Goal: Task Accomplishment & Management: Manage account settings

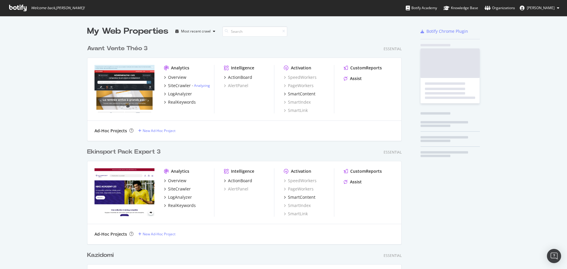
scroll to position [2126, 315]
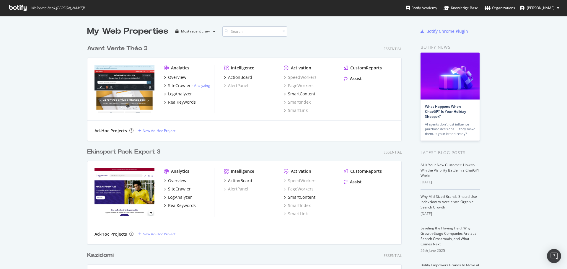
click at [232, 32] on input at bounding box center [254, 31] width 65 height 10
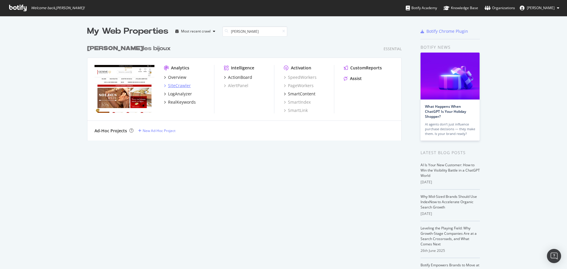
type input "[PERSON_NAME]"
click at [164, 84] on icon "grid" at bounding box center [165, 85] width 2 height 3
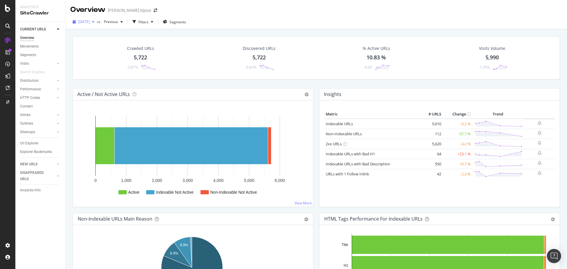
click at [90, 22] on span "[DATE]" at bounding box center [84, 21] width 12 height 5
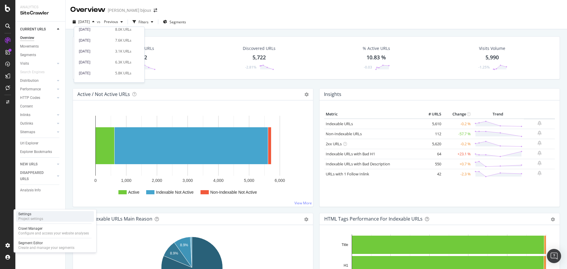
click at [33, 216] on div "Settings" at bounding box center [30, 214] width 25 height 5
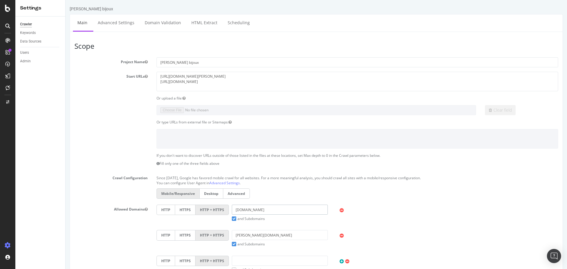
drag, startPoint x: 285, startPoint y: 207, endPoint x: 222, endPoint y: 212, distance: 62.8
click at [222, 212] on div "HTTP HTTPS HTTP + HTTPS [DOMAIN_NAME] and Subdomains User Agent: Mobile Desktop…" at bounding box center [356, 212] width 407 height 17
click at [340, 209] on icon at bounding box center [341, 210] width 4 height 5
drag, startPoint x: 237, startPoint y: 80, endPoint x: 144, endPoint y: 83, distance: 93.0
click at [144, 83] on div "Start URLs [URL][DOMAIN_NAME][PERSON_NAME] [URL][DOMAIN_NAME]" at bounding box center [316, 81] width 492 height 19
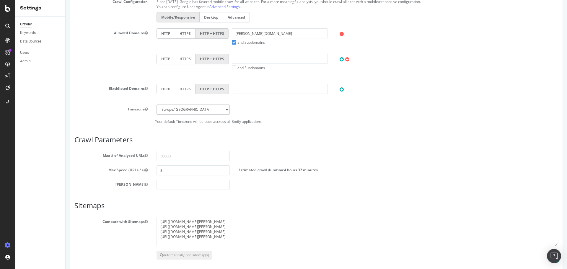
scroll to position [202, 0]
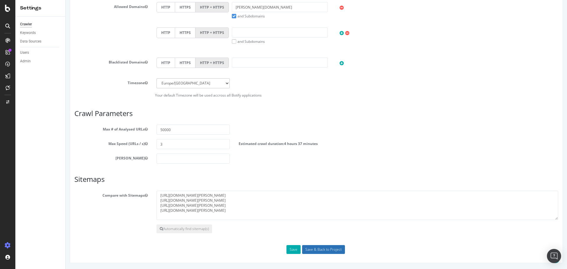
type textarea "[URL][DOMAIN_NAME][PERSON_NAME]"
click at [314, 250] on input "Save & Back to Project" at bounding box center [323, 249] width 43 height 9
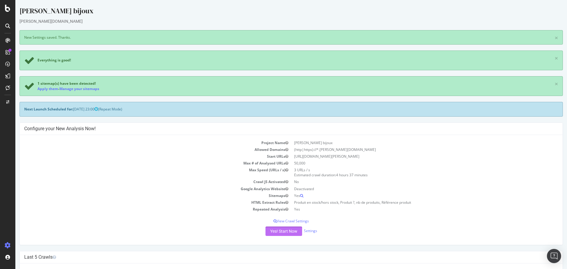
click at [283, 235] on button "Yes! Start Now" at bounding box center [283, 230] width 37 height 9
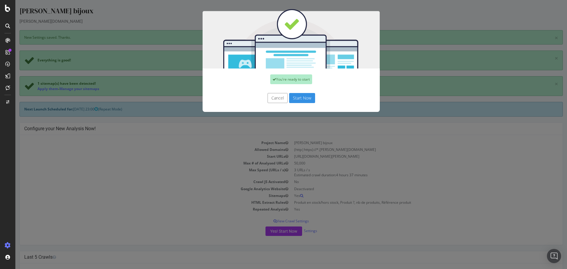
click at [303, 101] on button "Start Now" at bounding box center [302, 98] width 26 height 10
